Goal: Information Seeking & Learning: Learn about a topic

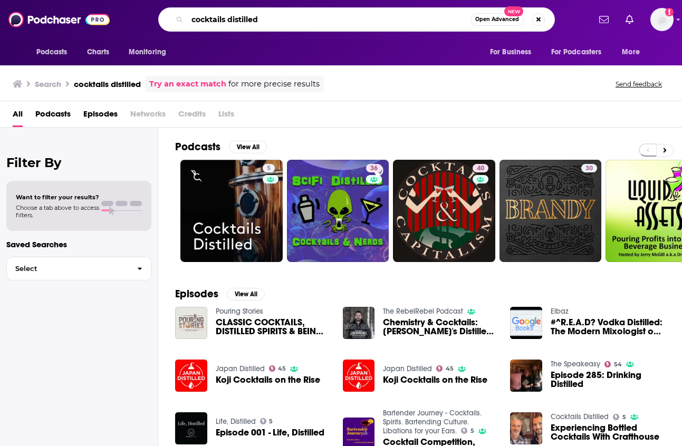
drag, startPoint x: 266, startPoint y: 23, endPoint x: 184, endPoint y: 18, distance: 81.3
click at [184, 18] on div "cocktails distilled Open Advanced New" at bounding box center [356, 19] width 396 height 24
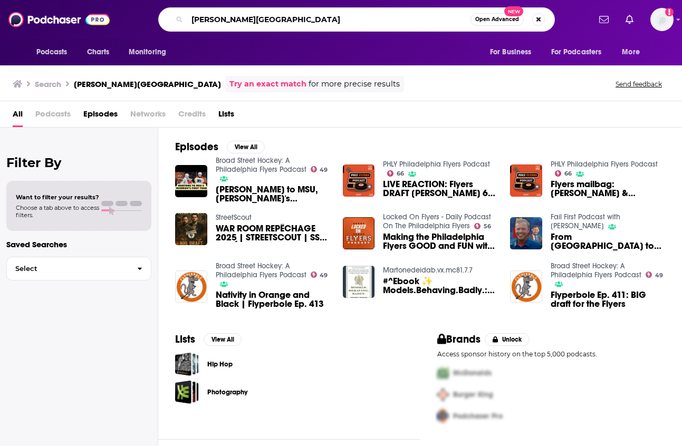
drag, startPoint x: 256, startPoint y: 25, endPoint x: 186, endPoint y: 20, distance: 70.3
click at [186, 20] on div "[PERSON_NAME][GEOGRAPHIC_DATA] Open Advanced New" at bounding box center [356, 19] width 396 height 24
type input "Sporkful"
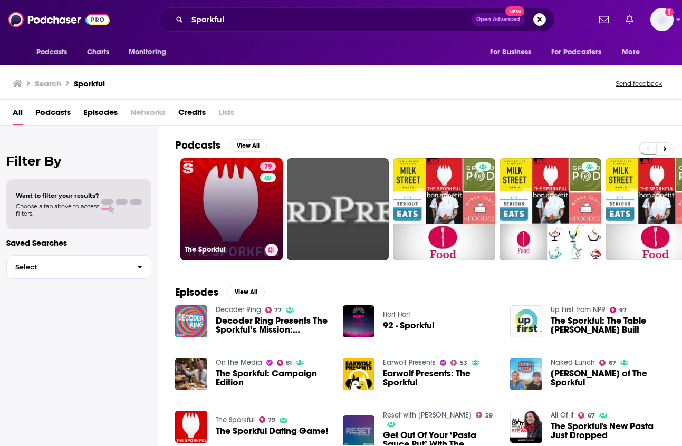
click at [222, 209] on link "79 The Sporkful" at bounding box center [231, 209] width 102 height 102
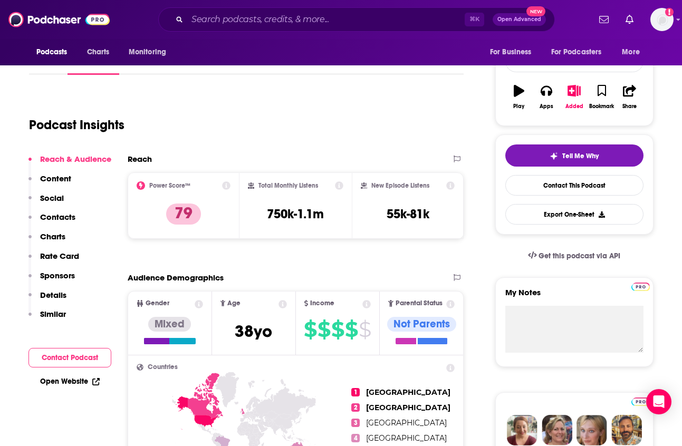
scroll to position [151, 0]
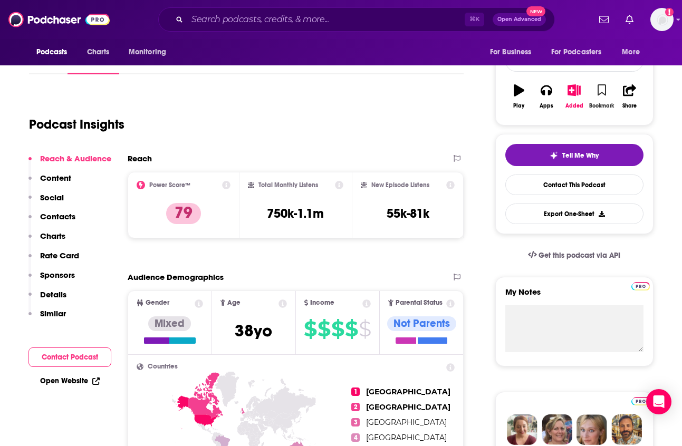
click at [599, 90] on icon "button" at bounding box center [601, 90] width 9 height 12
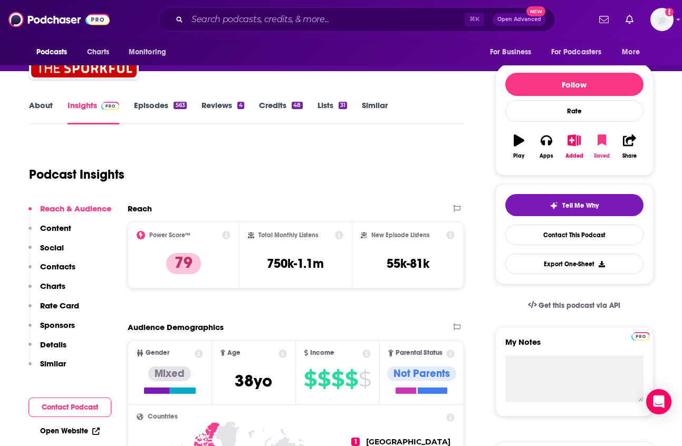
scroll to position [64, 0]
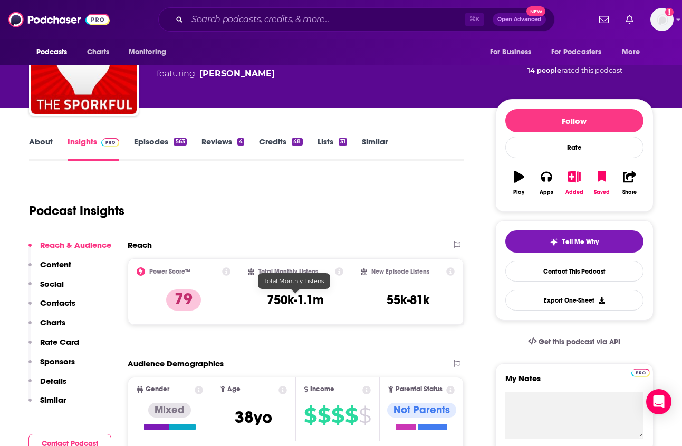
click at [320, 301] on h3 "750k-1.1m" at bounding box center [295, 300] width 57 height 16
click at [270, 297] on h3 "750k-1.1m" at bounding box center [295, 300] width 57 height 16
click at [271, 297] on h3 "750k-1.1m" at bounding box center [295, 300] width 57 height 16
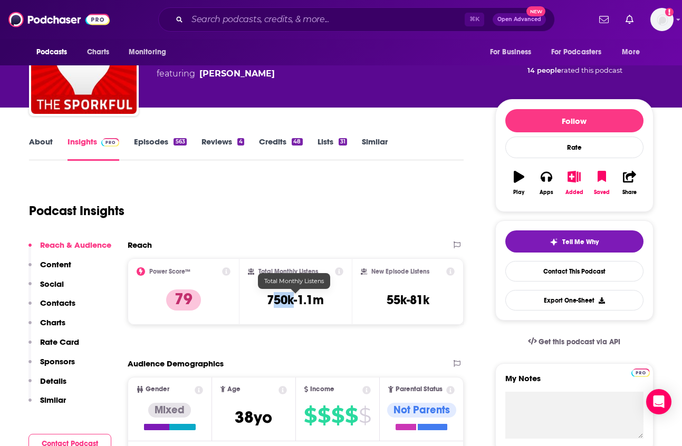
click at [271, 297] on h3 "750k-1.1m" at bounding box center [295, 300] width 57 height 16
